Goal: Information Seeking & Learning: Learn about a topic

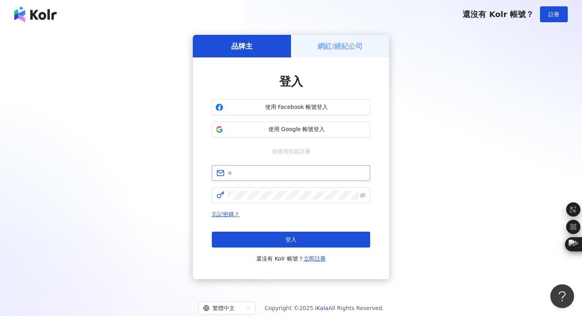
click at [267, 178] on span at bounding box center [291, 173] width 158 height 16
type input "*"
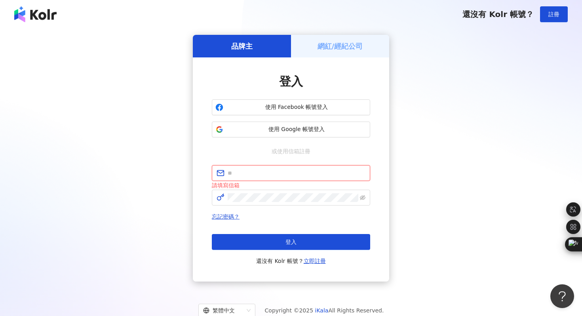
type input "**********"
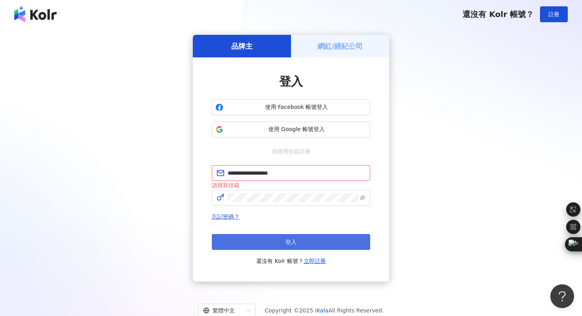
click at [287, 240] on span "登入" at bounding box center [291, 242] width 11 height 6
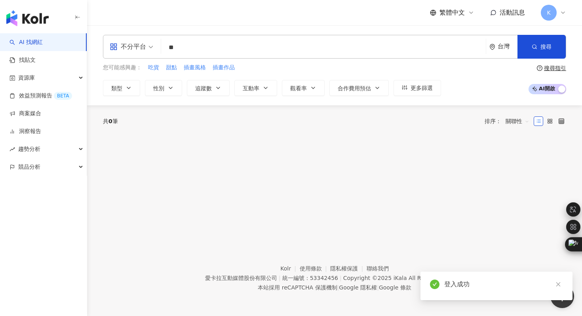
type input "*"
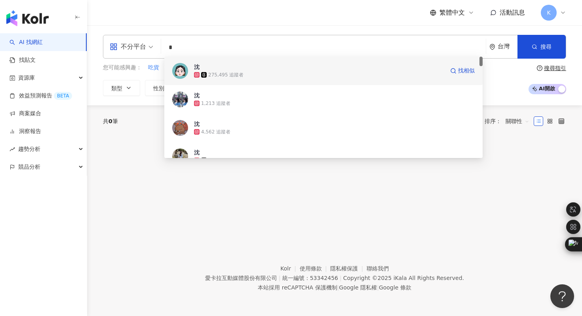
click at [179, 73] on img at bounding box center [180, 71] width 16 height 16
